Goal: Connect with others: Connect with others

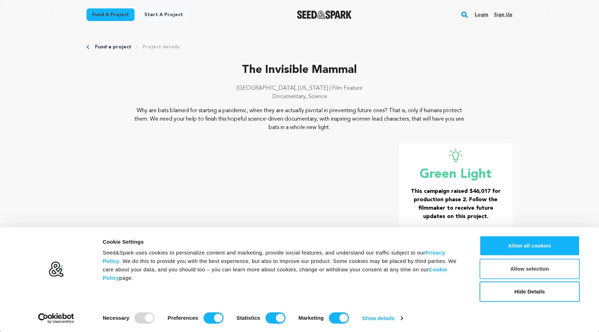
click at [520, 268] on button "Allow selection" at bounding box center [529, 268] width 100 height 20
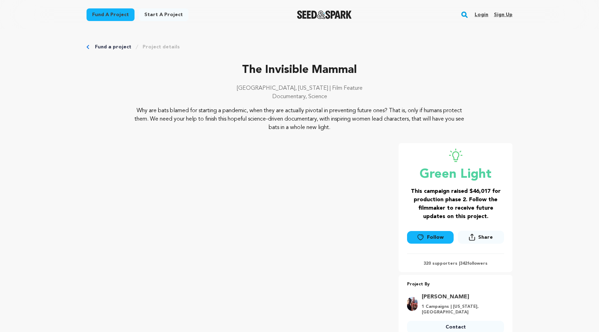
click at [442, 238] on link "Follow" at bounding box center [430, 237] width 46 height 13
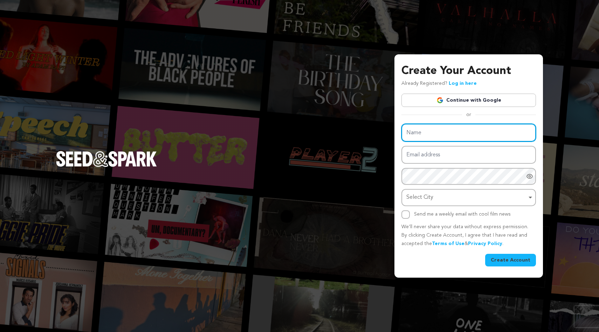
click at [453, 136] on input "Name" at bounding box center [468, 133] width 134 height 18
type input "[PERSON_NAME]"
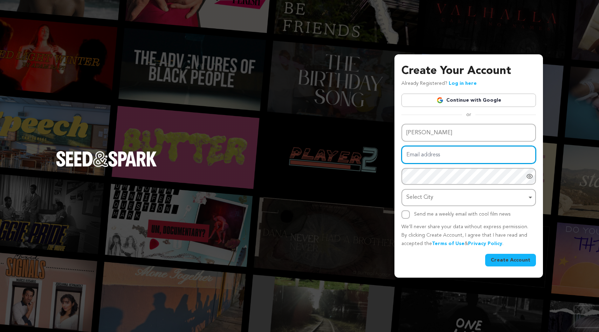
click at [446, 159] on input "Email address" at bounding box center [468, 155] width 134 height 18
type input "[EMAIL_ADDRESS][DOMAIN_NAME]"
click at [557, 108] on div "Create Your Account Already Registered? Log in here Continue with Google or eyJ…" at bounding box center [299, 166] width 599 height 332
